Goal: Transaction & Acquisition: Purchase product/service

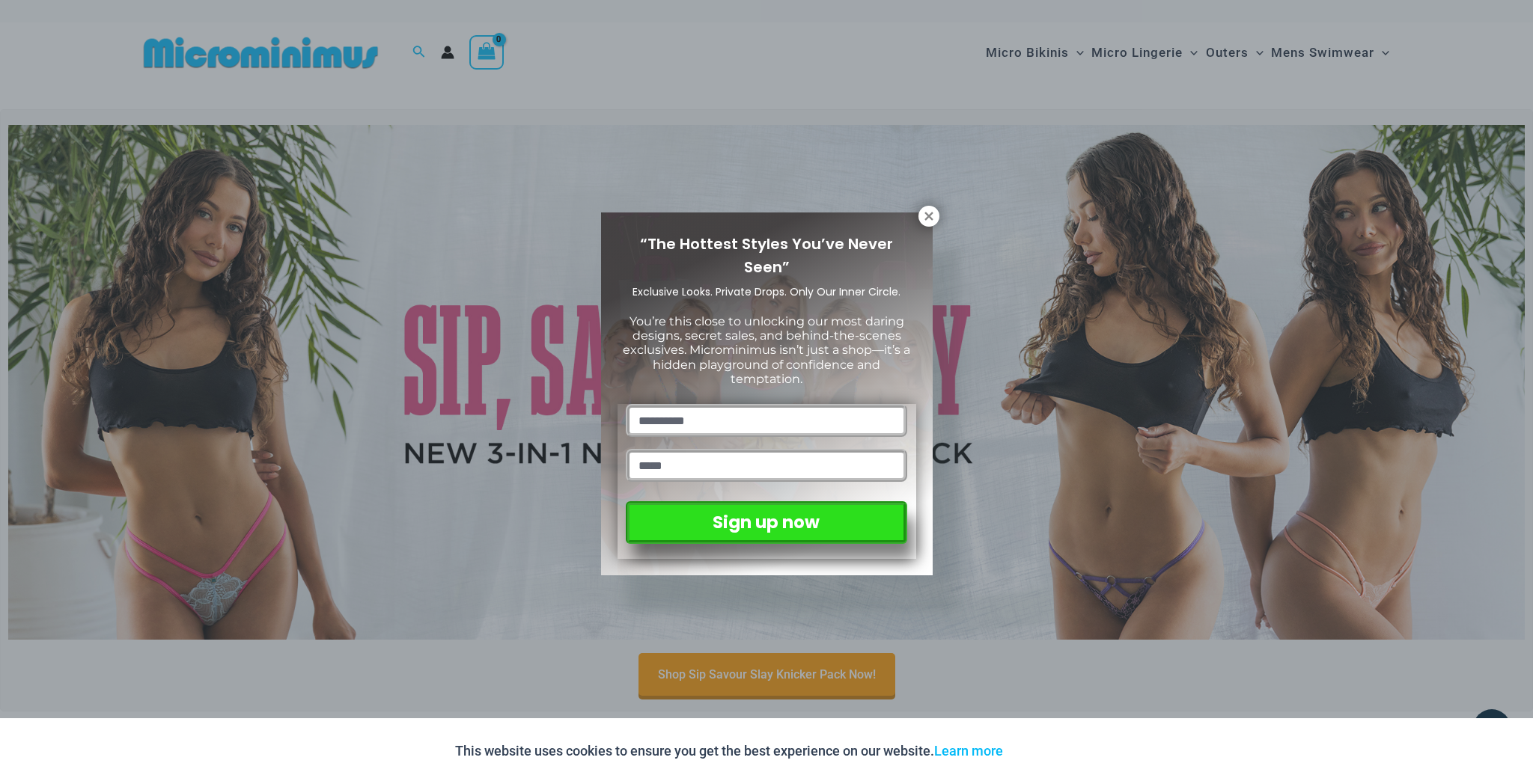
click at [946, 220] on div "“The Hottest Styles You’ve Never Seen” Exclusive Looks. Private Drops. Only Our…" at bounding box center [766, 392] width 1533 height 784
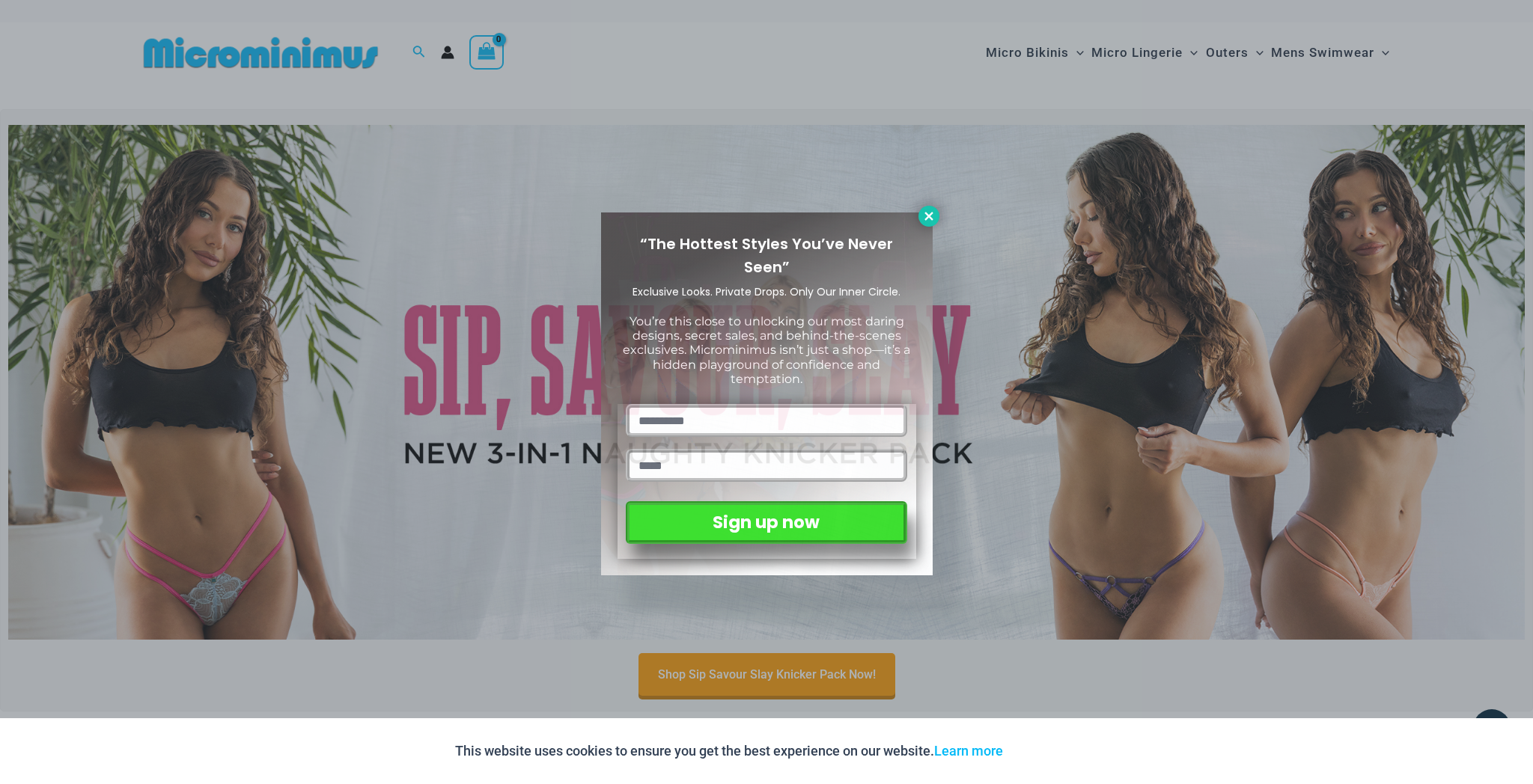
click at [928, 218] on icon at bounding box center [928, 216] width 13 height 13
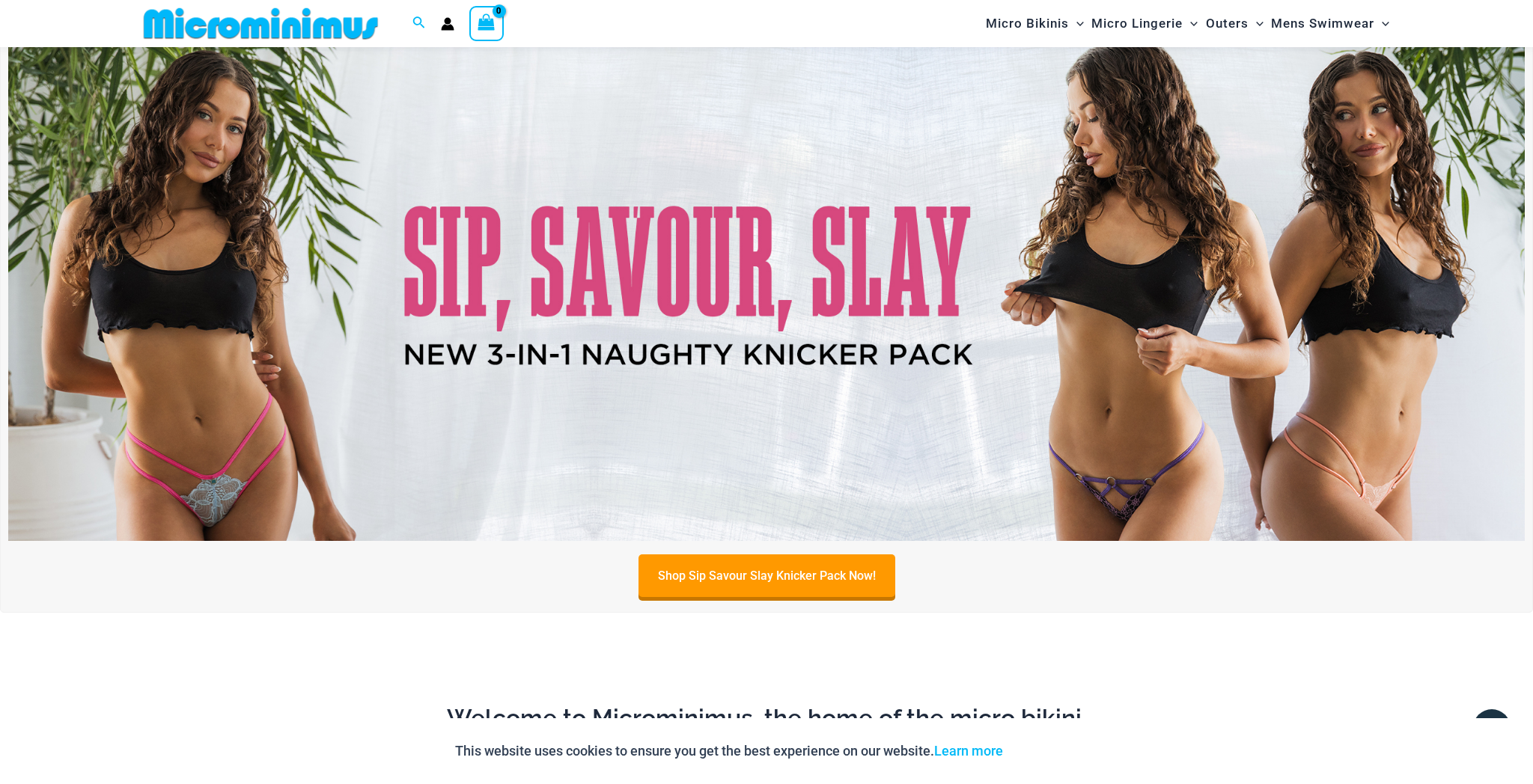
scroll to position [83, 0]
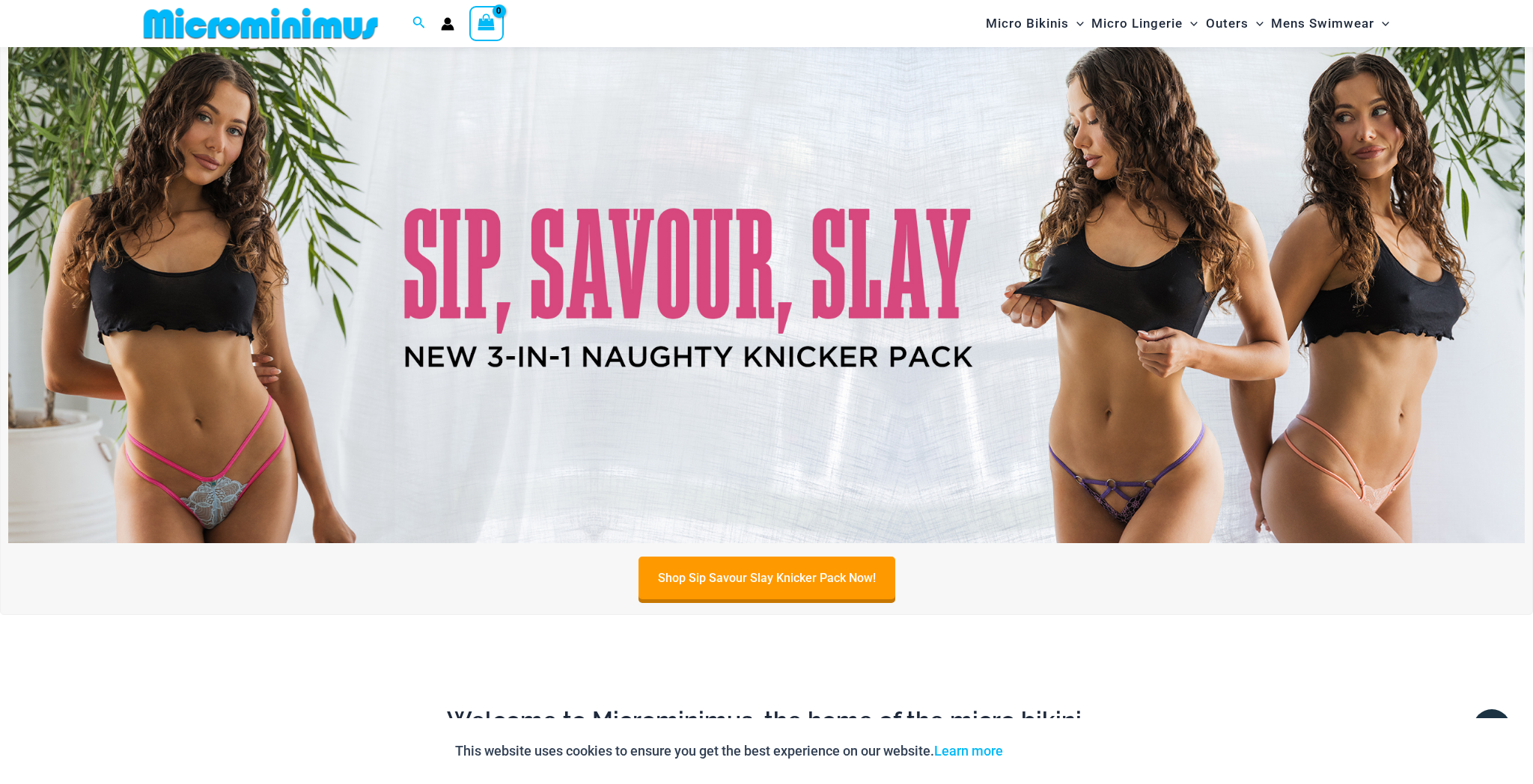
click at [793, 301] on img at bounding box center [766, 285] width 1517 height 515
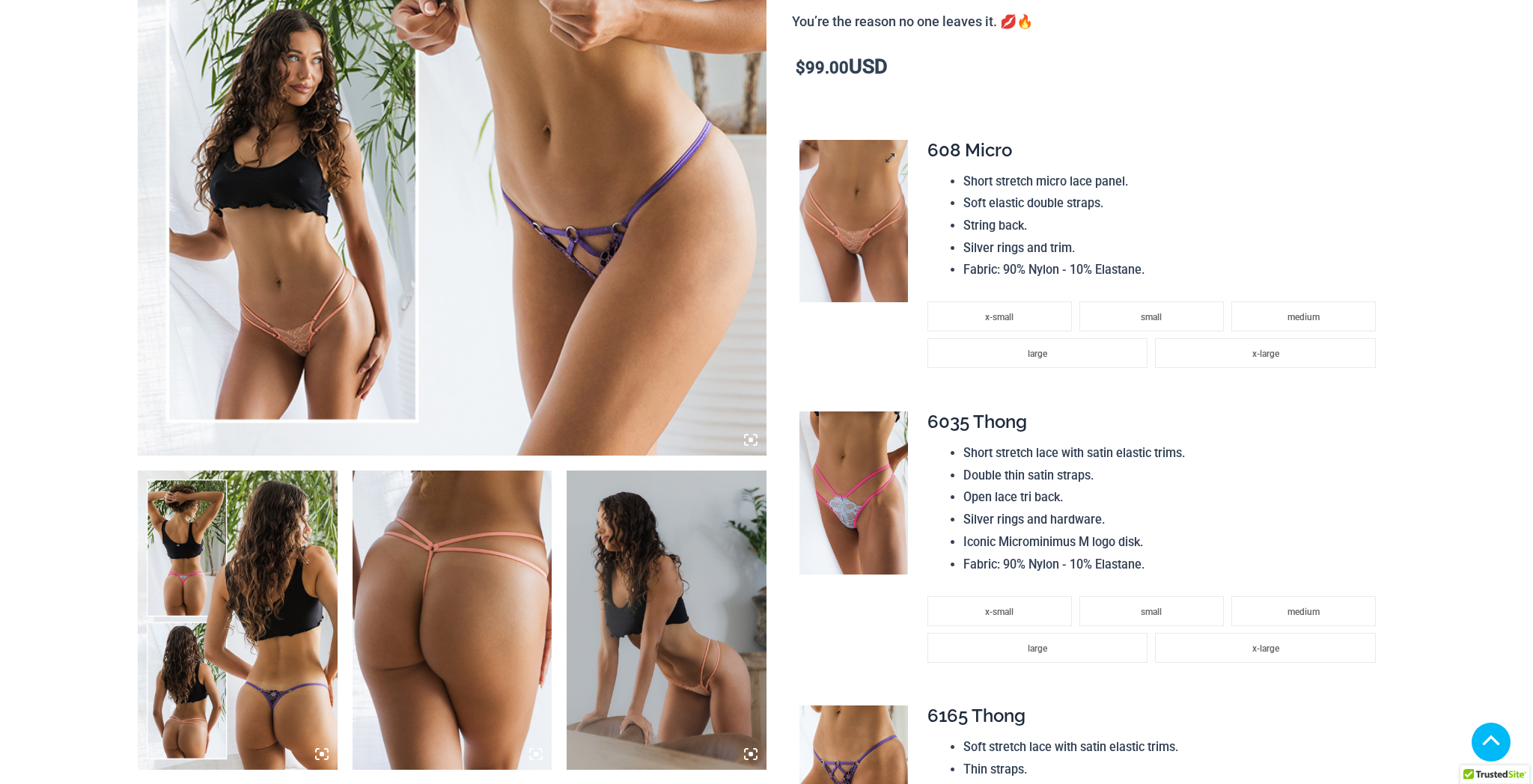
scroll to position [636, 0]
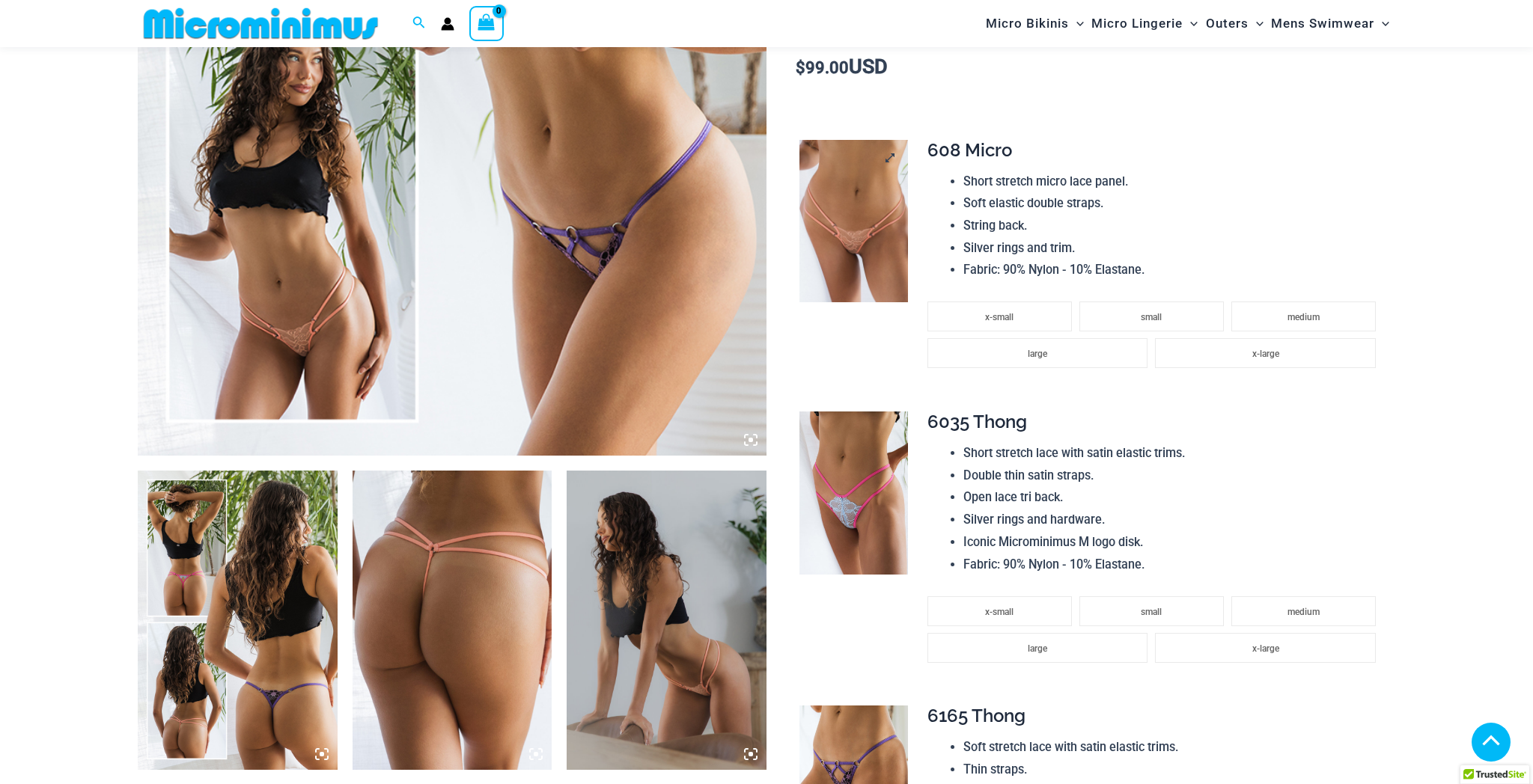
click at [837, 236] on img at bounding box center [853, 221] width 109 height 163
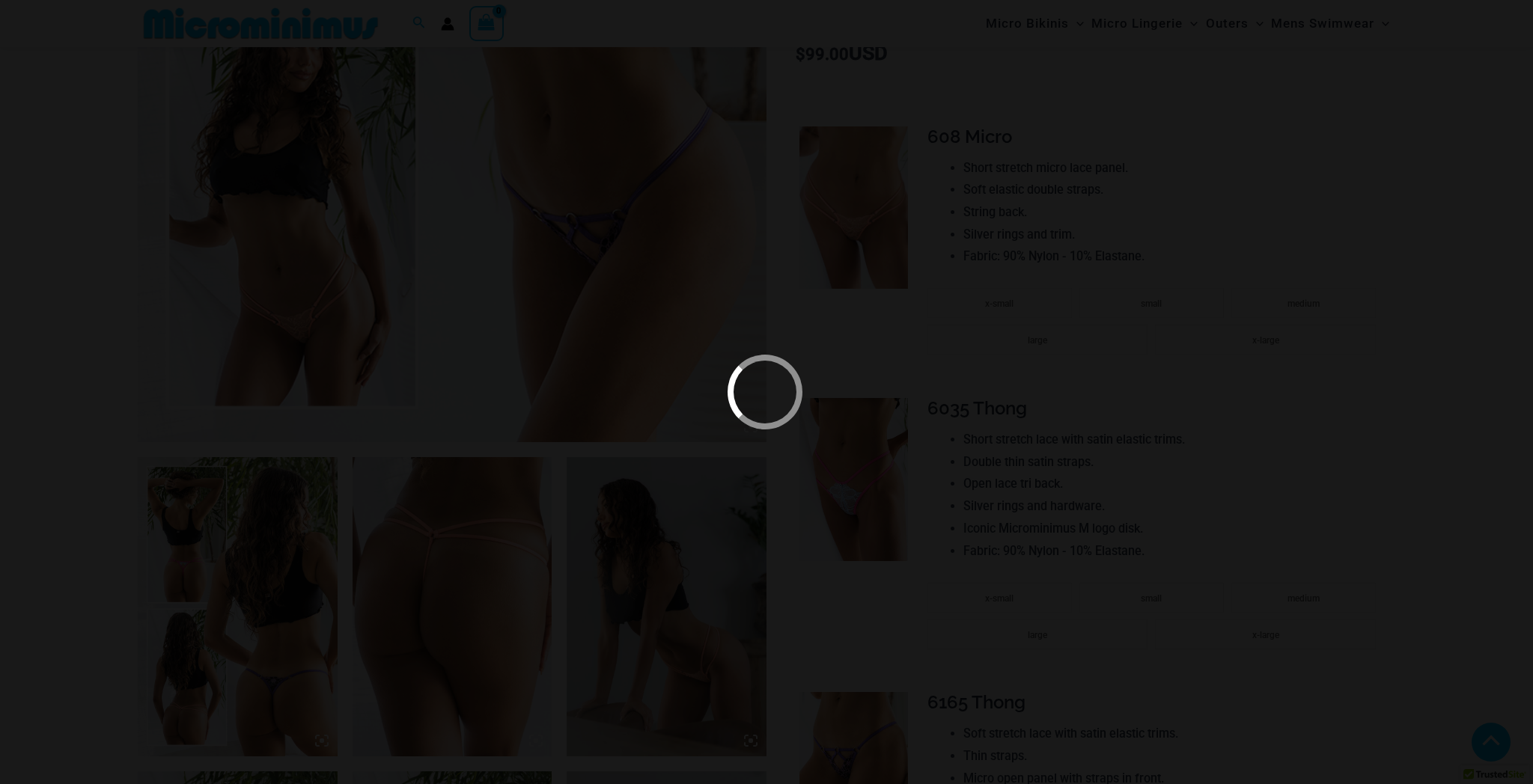
scroll to position [632, 0]
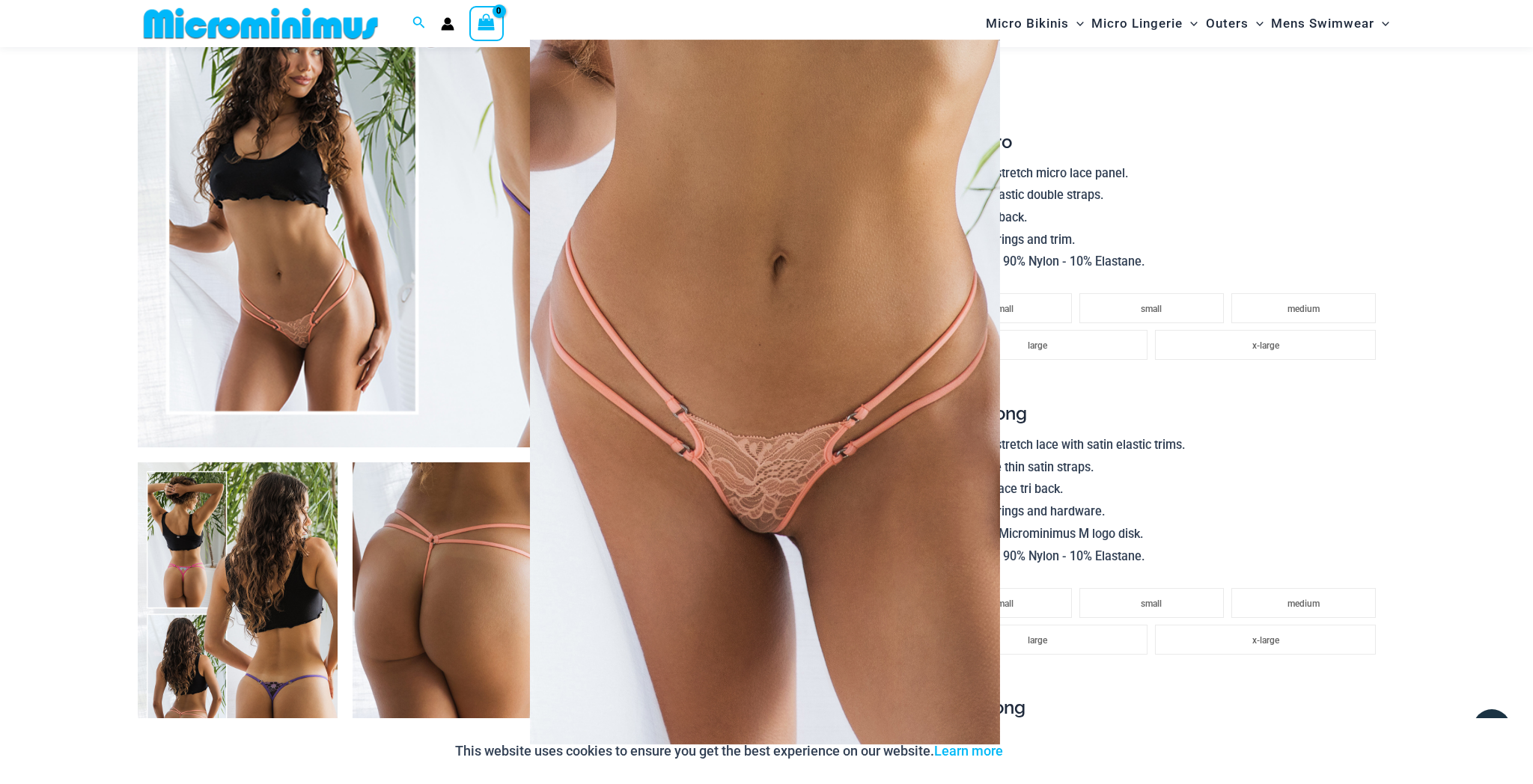
click at [878, 550] on span at bounding box center [849, 579] width 59 height 59
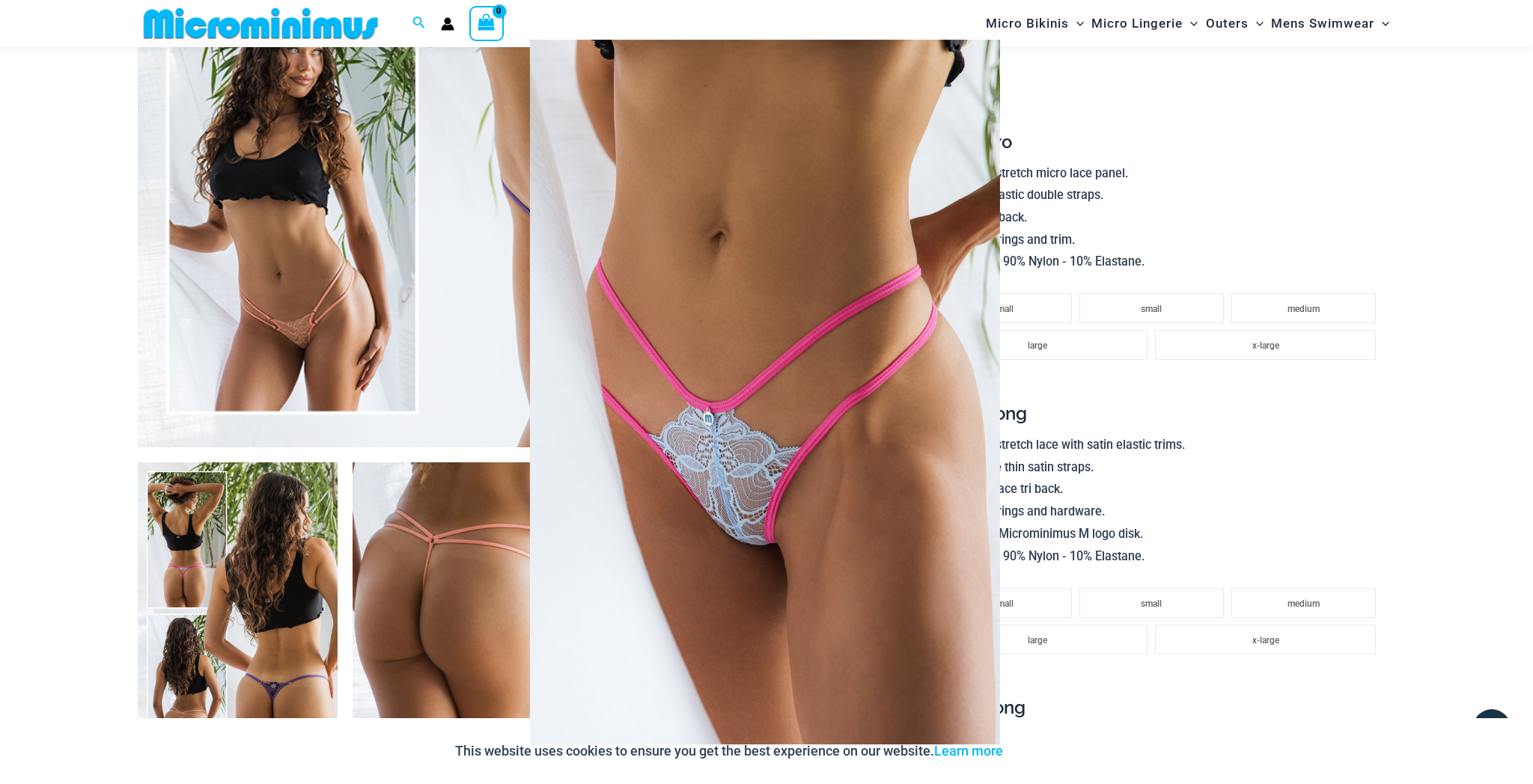
click at [993, 389] on span at bounding box center [968, 413] width 49 height 49
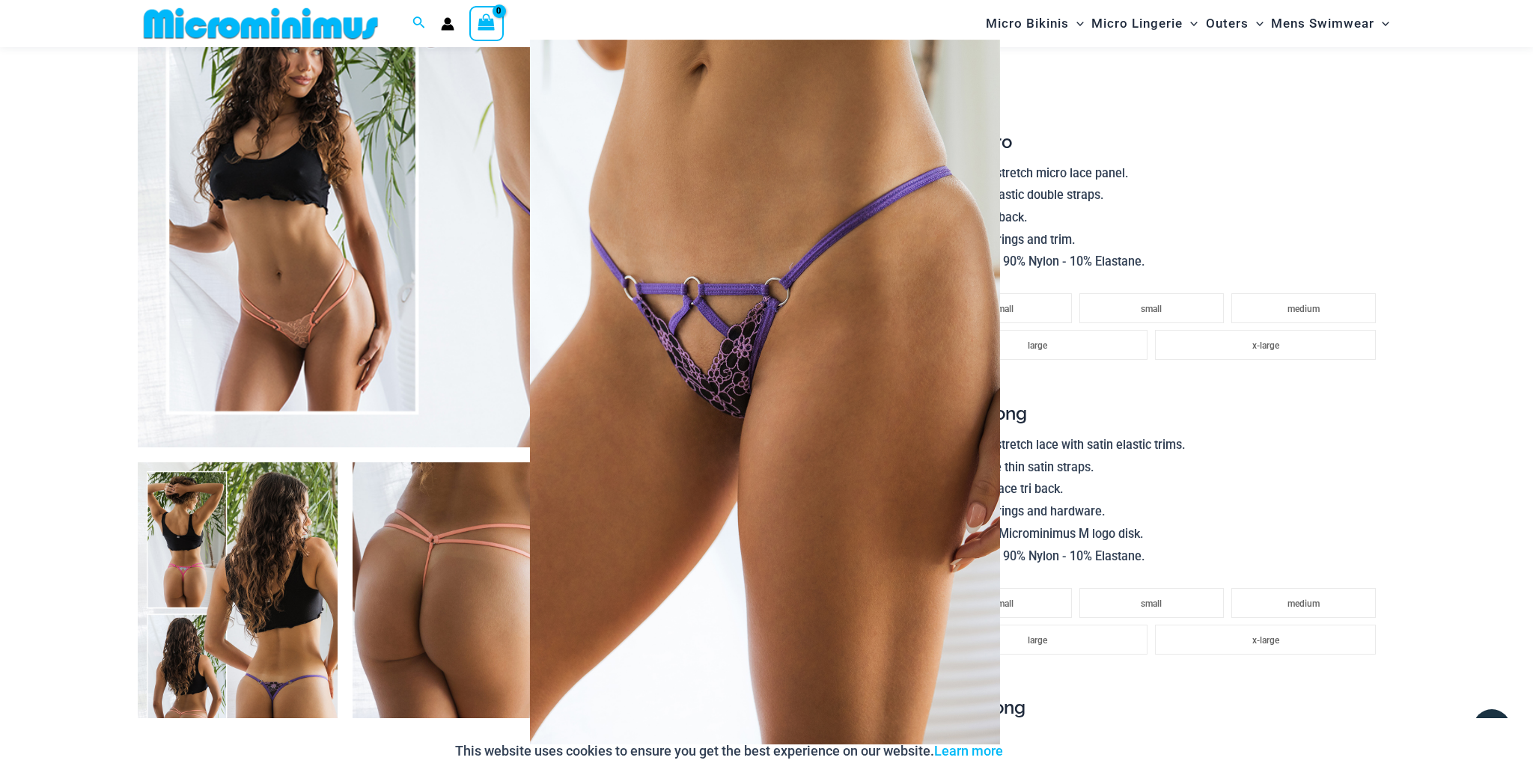
click at [992, 407] on span at bounding box center [965, 434] width 53 height 53
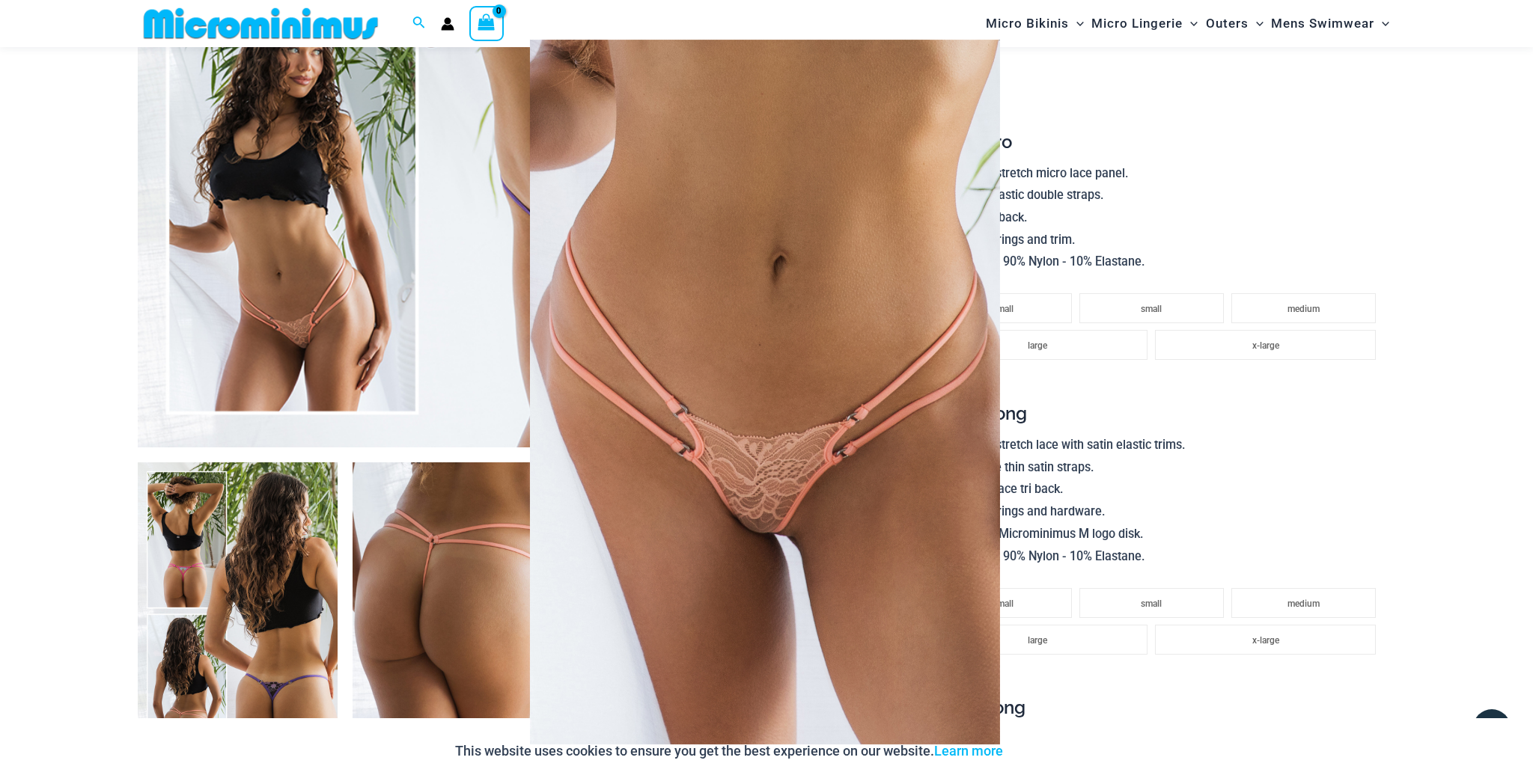
click at [949, 497] on span at bounding box center [917, 528] width 63 height 63
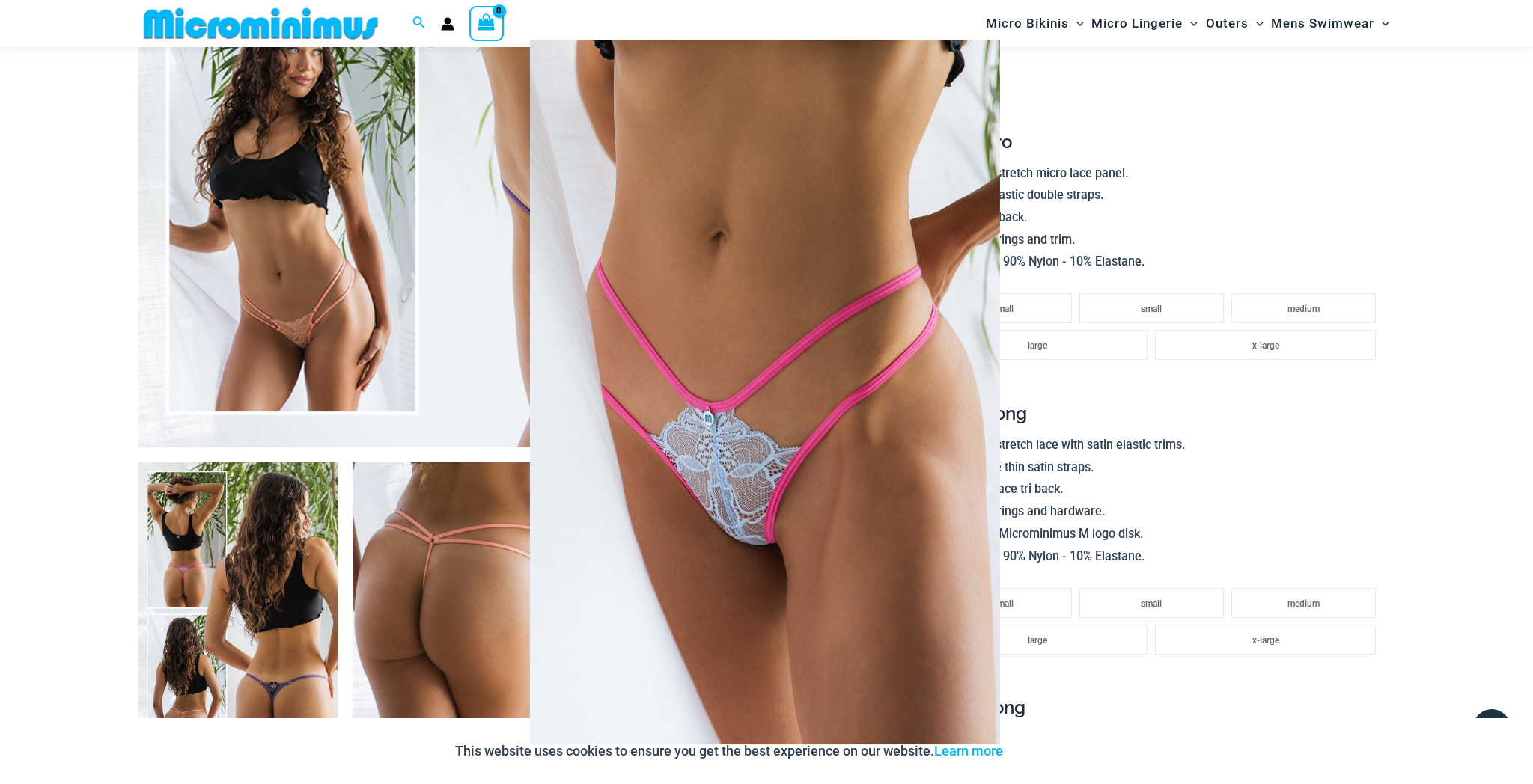
click at [917, 527] on span at bounding box center [885, 558] width 63 height 63
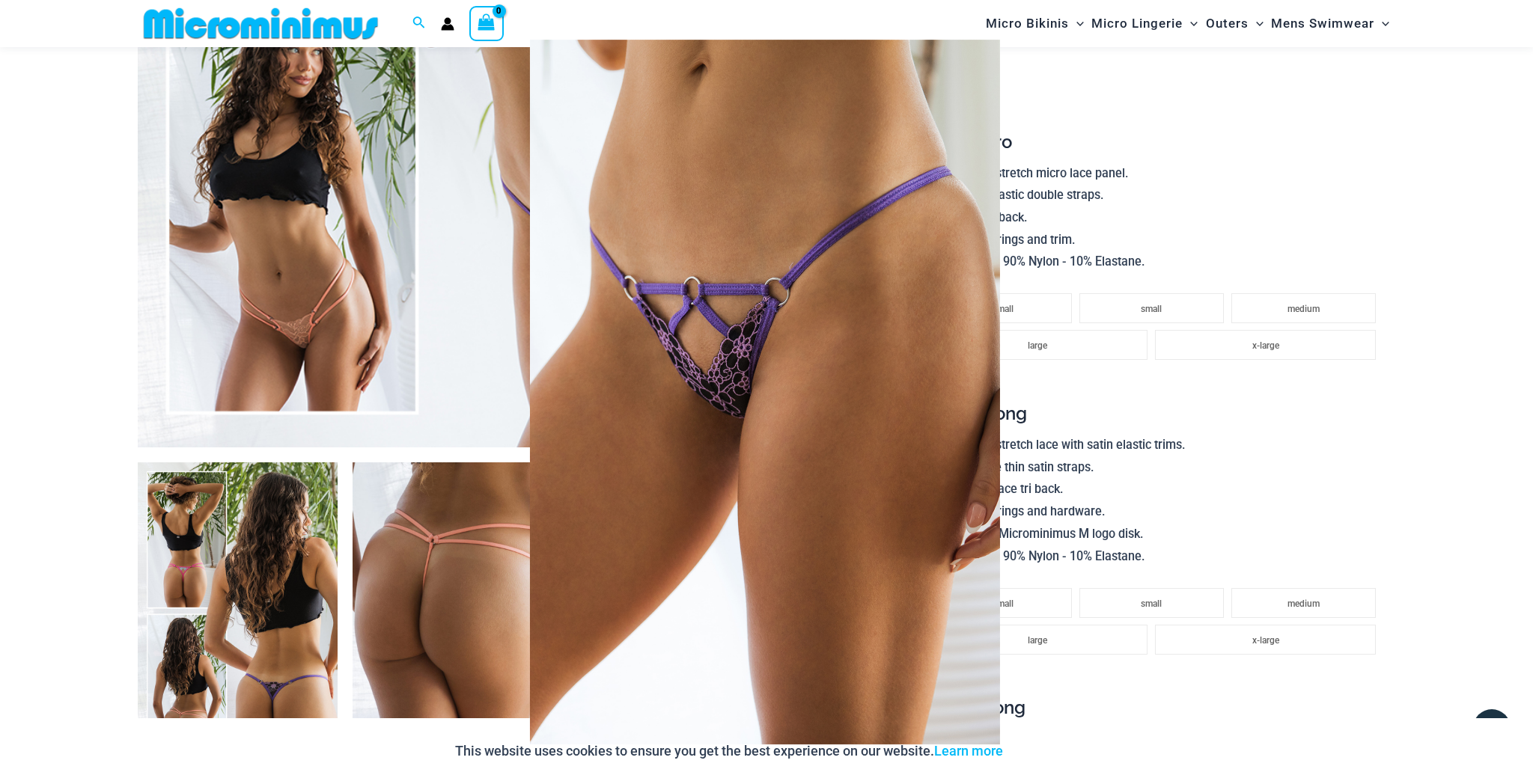
click at [519, 249] on div at bounding box center [766, 392] width 1533 height 784
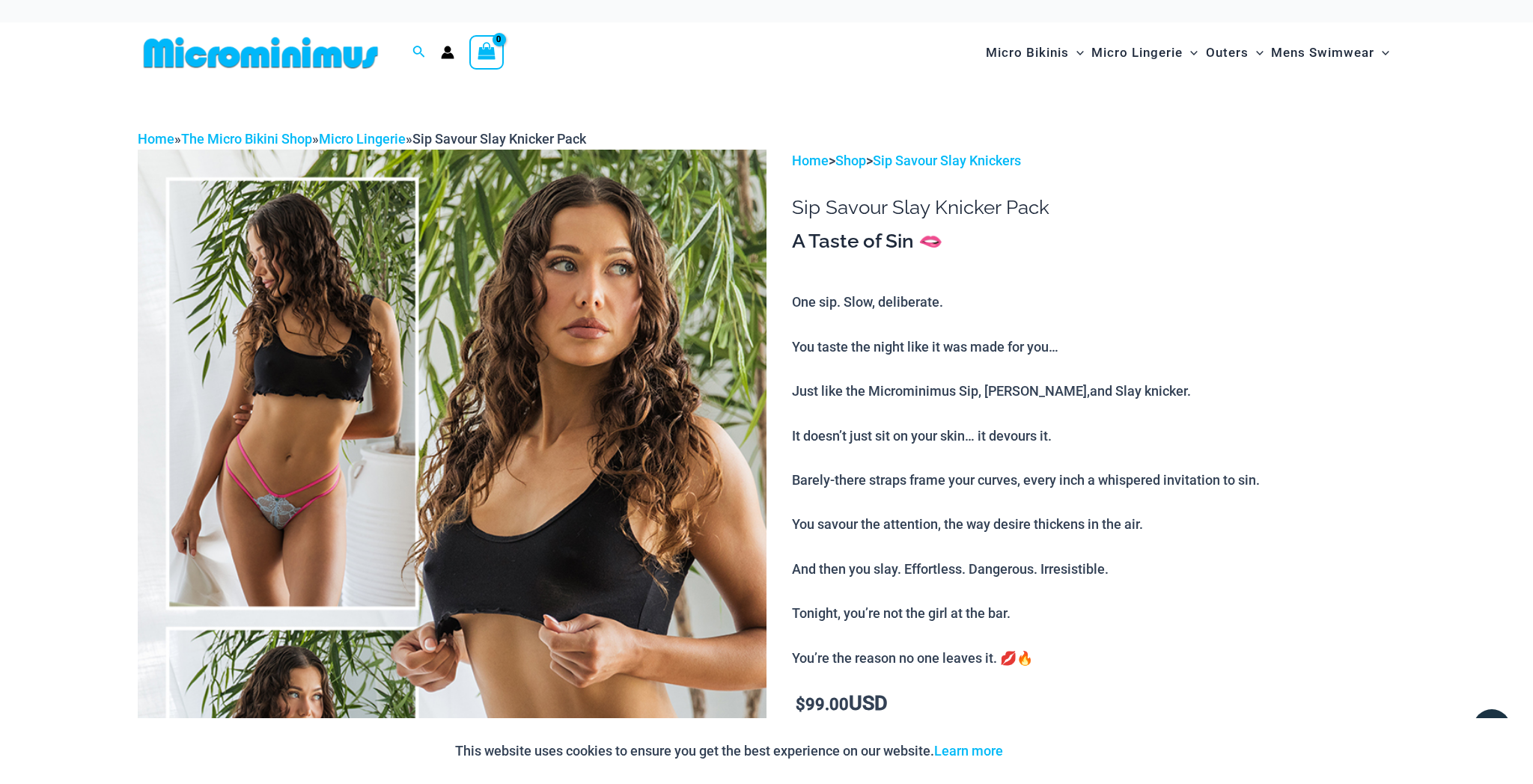
scroll to position [0, 0]
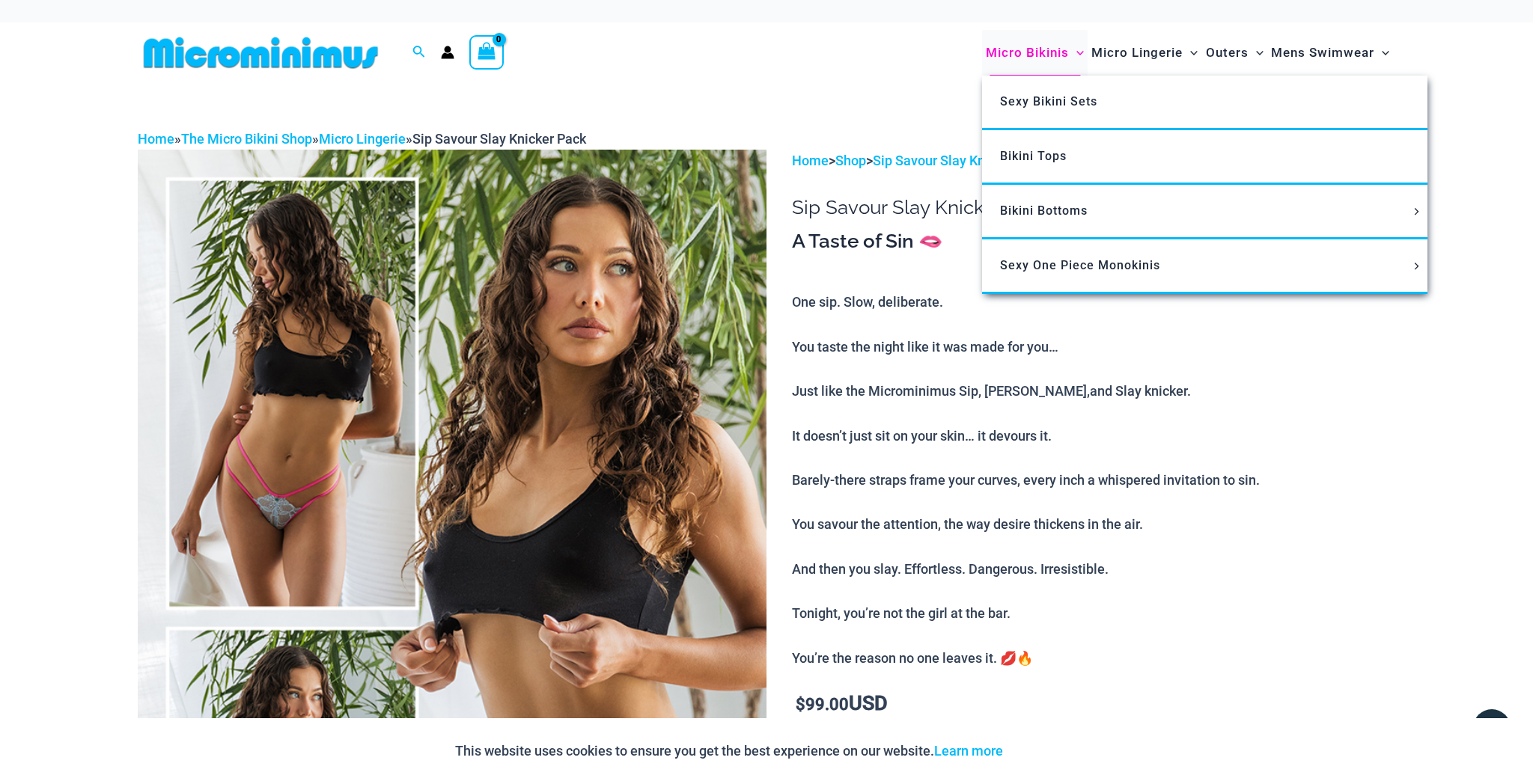
click at [1004, 55] on span "Micro Bikinis" at bounding box center [1027, 52] width 83 height 38
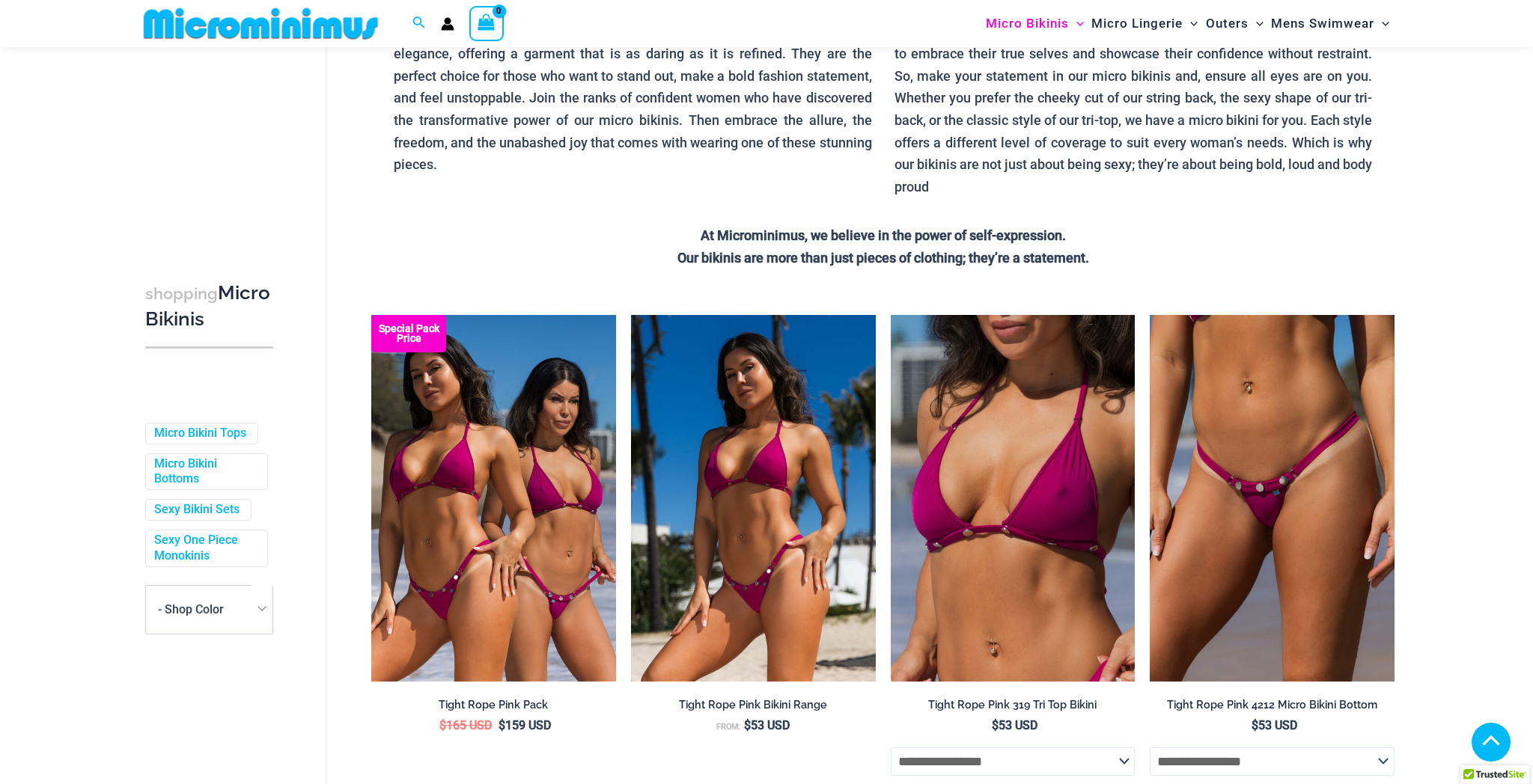
scroll to position [808, 0]
